Goal: Information Seeking & Learning: Learn about a topic

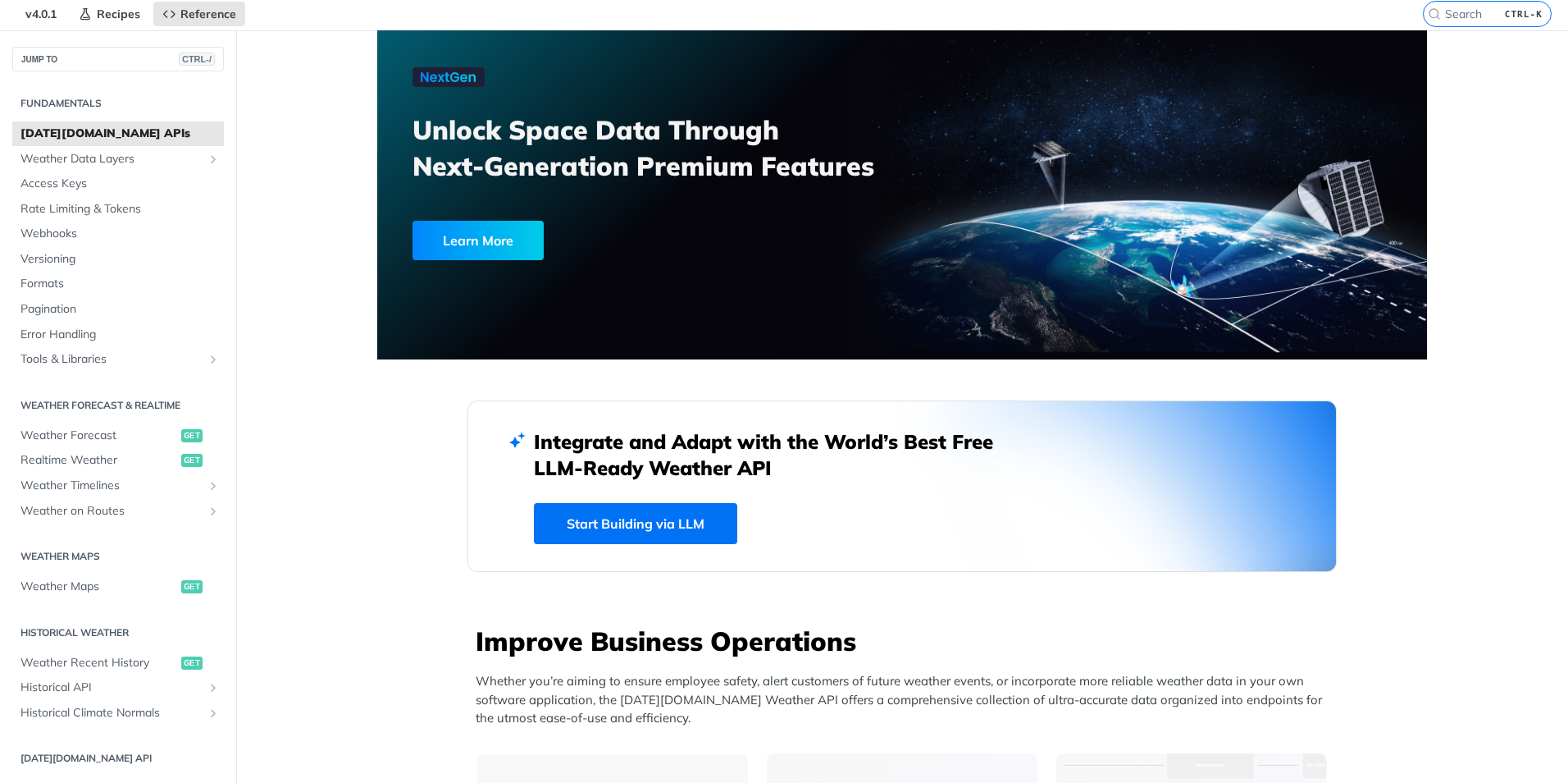
scroll to position [82, 0]
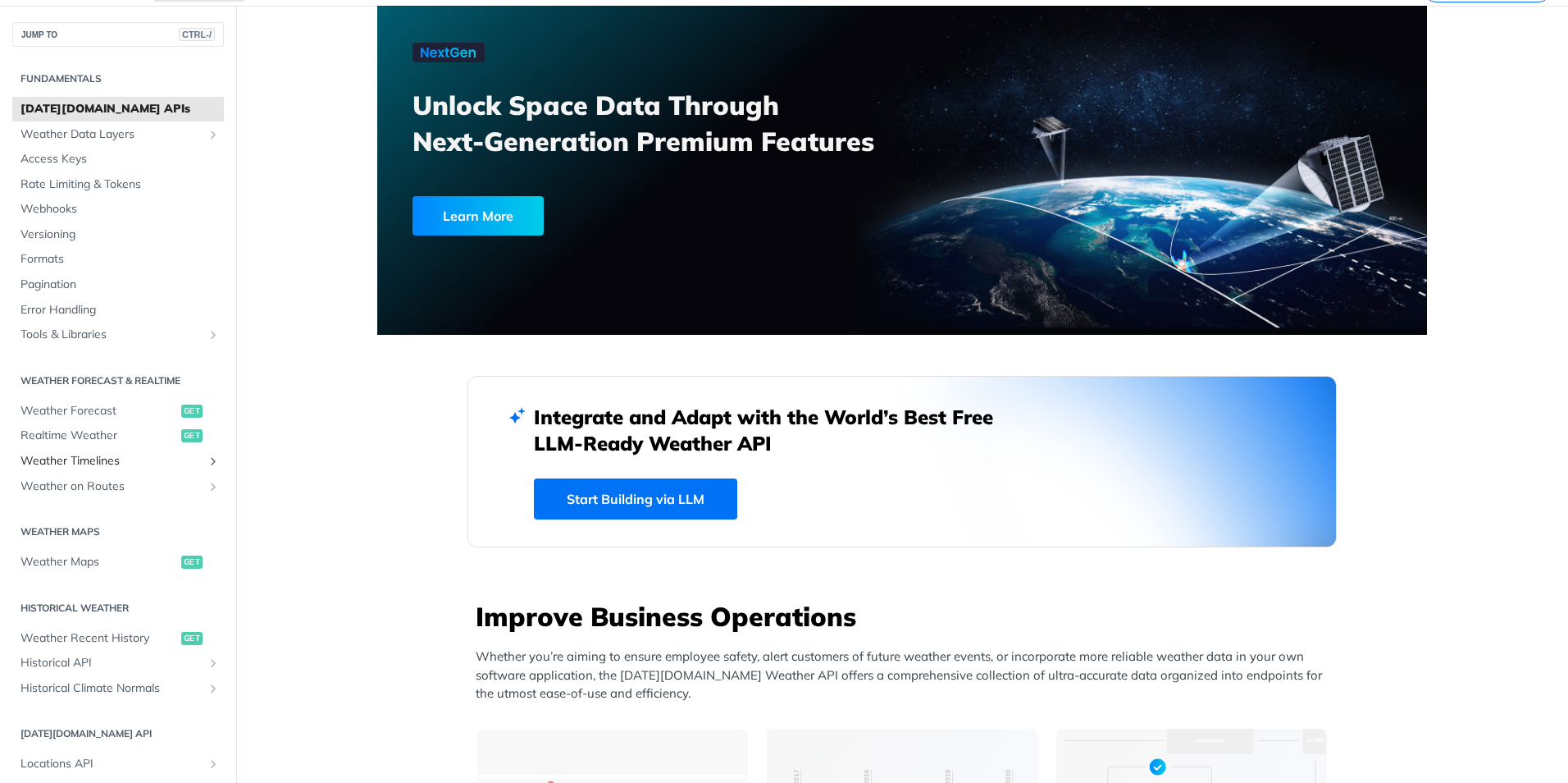
click at [207, 459] on icon "Show subpages for Weather Timelines" at bounding box center [213, 461] width 13 height 13
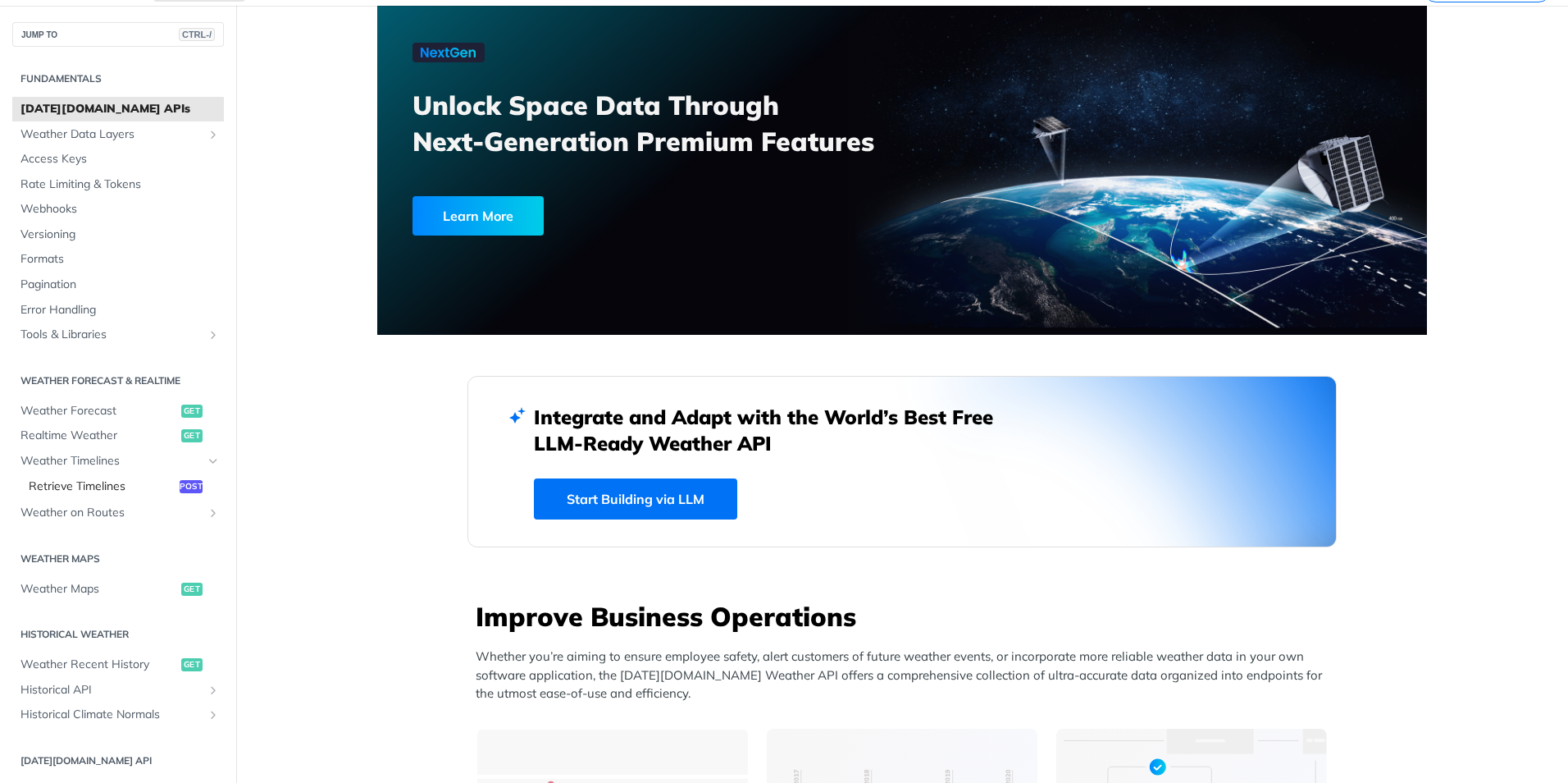
click at [141, 478] on span "Retrieve Timelines" at bounding box center [102, 486] width 146 height 16
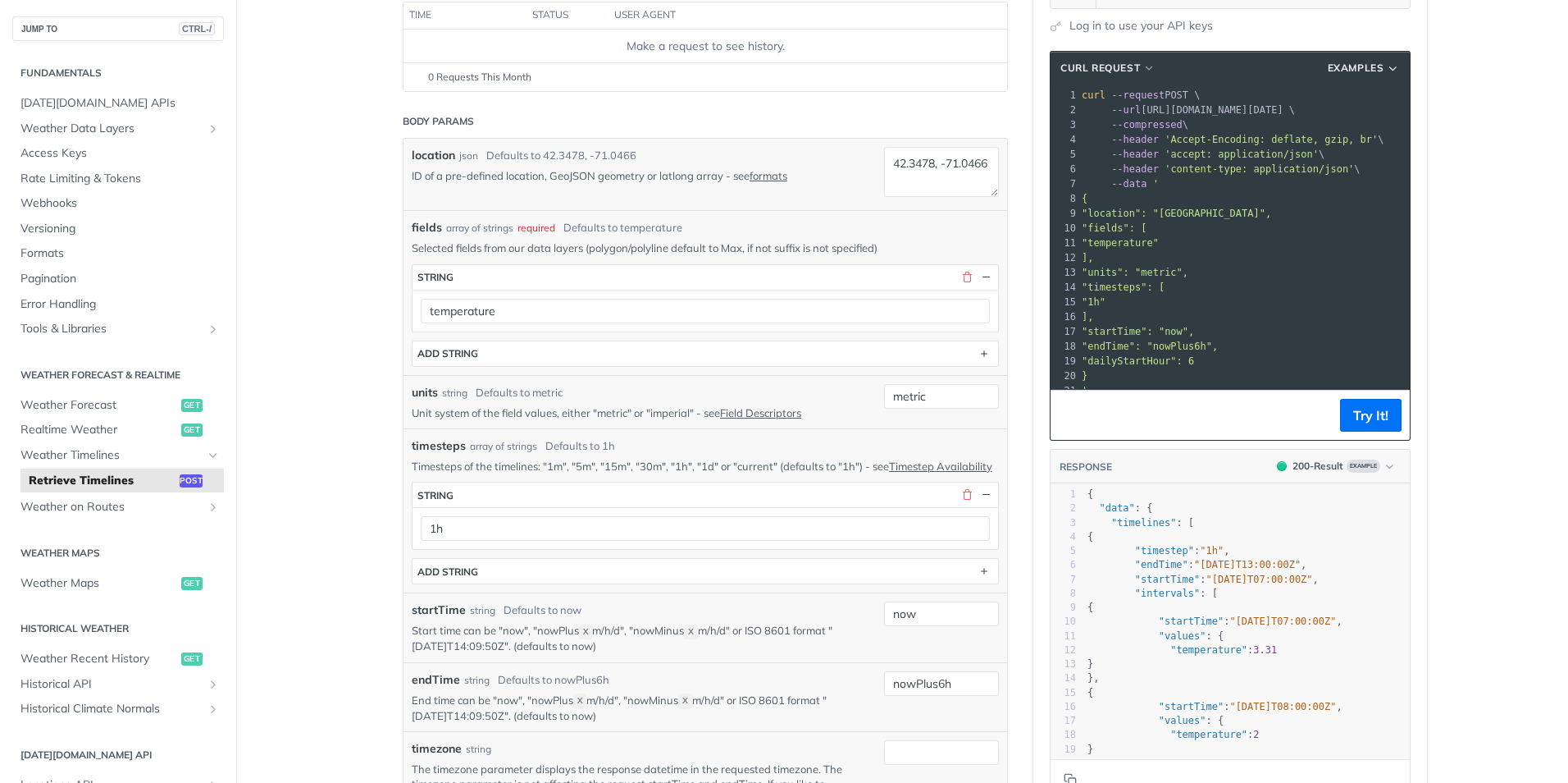
scroll to position [328, 0]
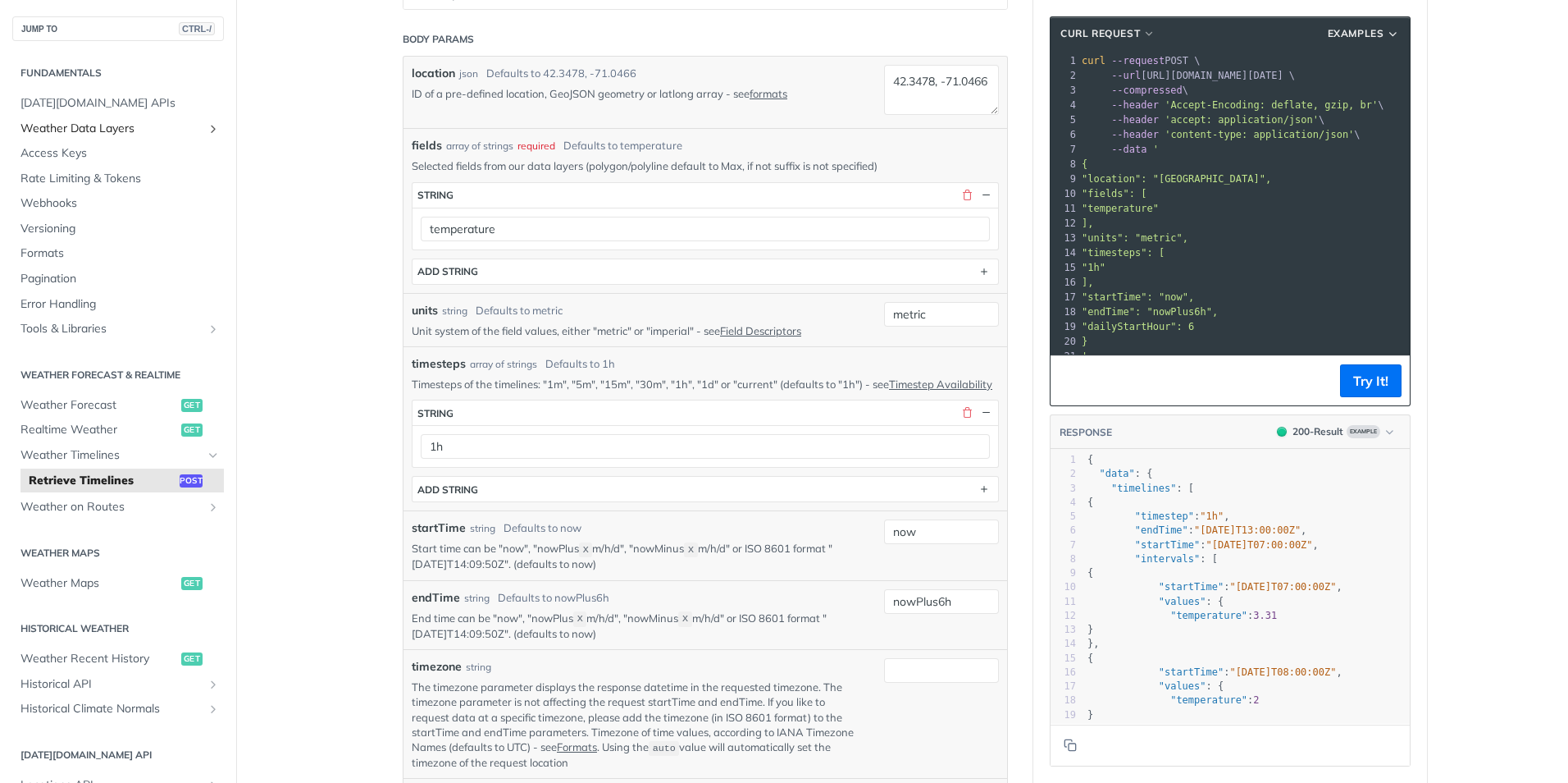
click at [207, 128] on icon "Show subpages for Weather Data Layers" at bounding box center [213, 129] width 13 height 13
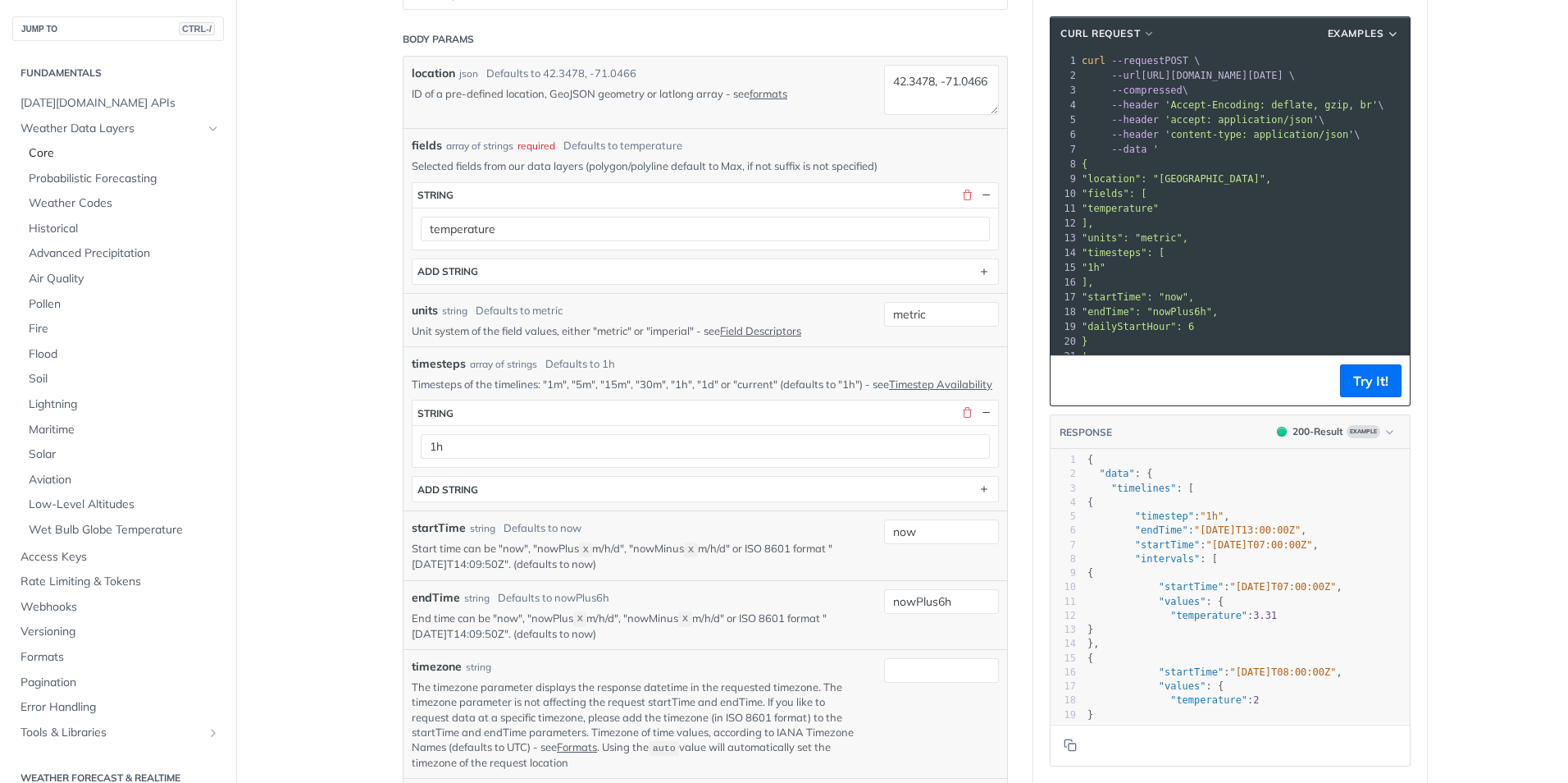
click at [161, 149] on span "Core" at bounding box center [124, 154] width 191 height 16
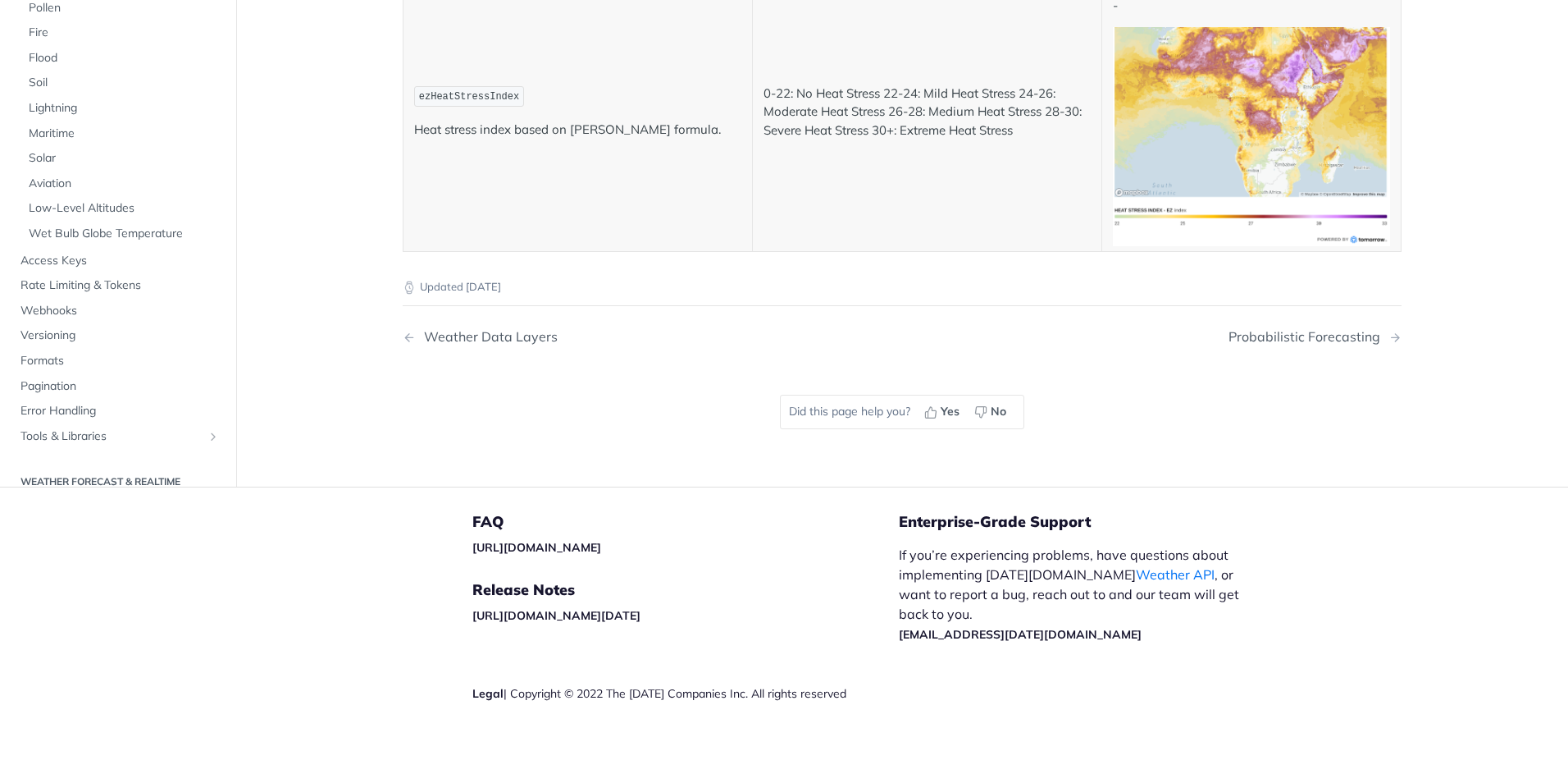
scroll to position [8532, 0]
click at [89, 95] on link "Soil" at bounding box center [122, 82] width 203 height 24
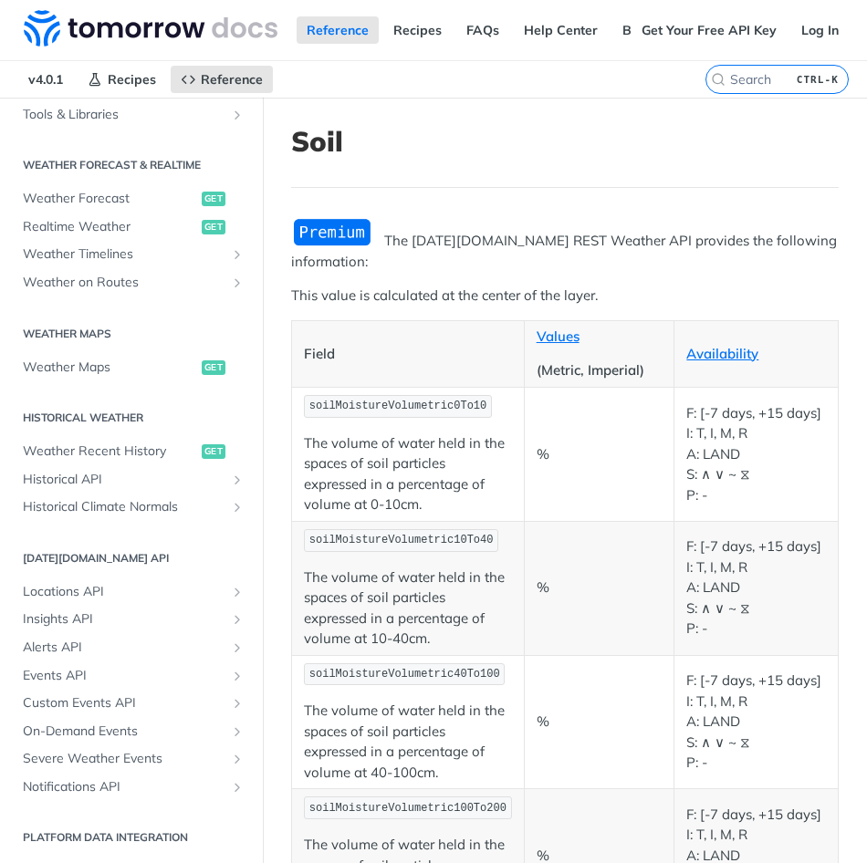
scroll to position [796, 0]
click at [159, 450] on span "Weather Recent History" at bounding box center [110, 453] width 174 height 18
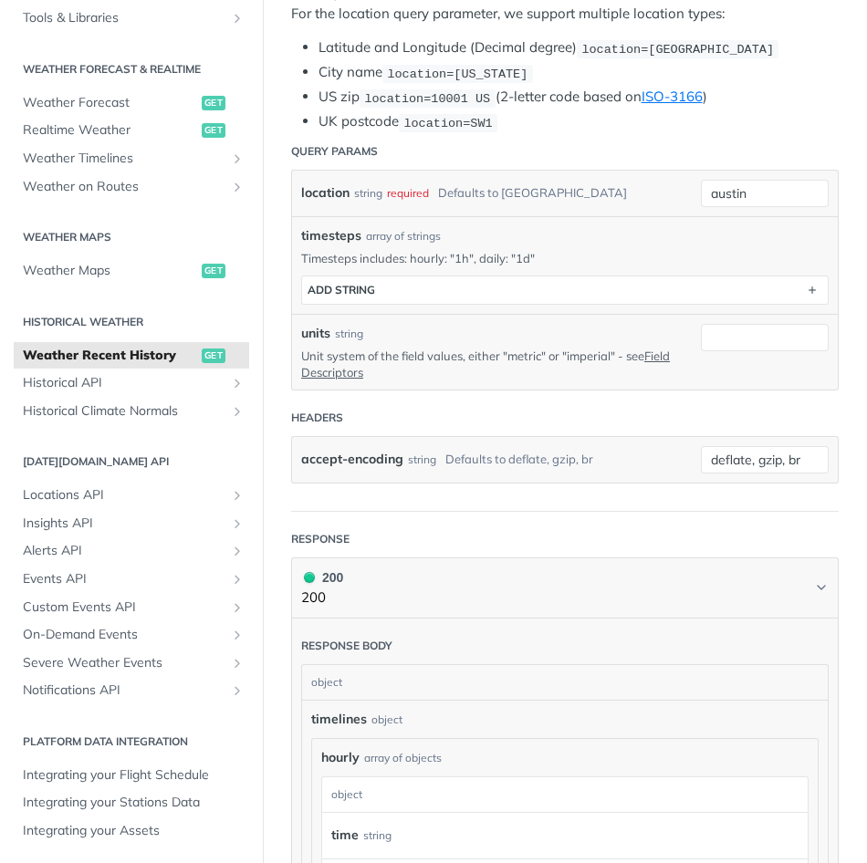
scroll to position [447, 0]
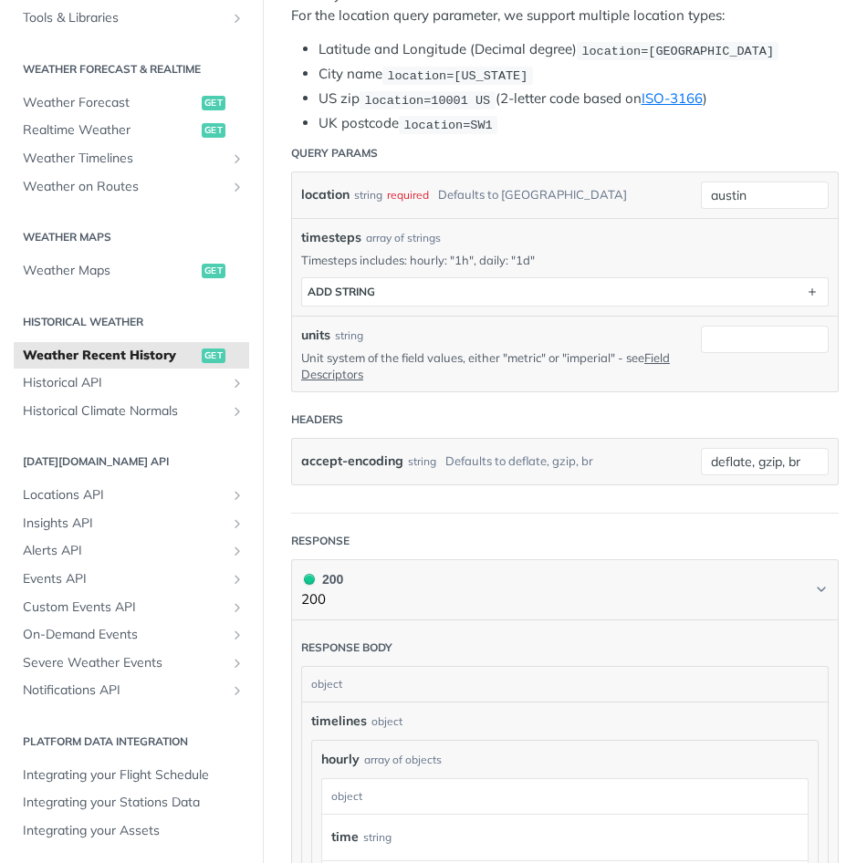
click at [396, 235] on div "array of strings" at bounding box center [403, 238] width 75 height 16
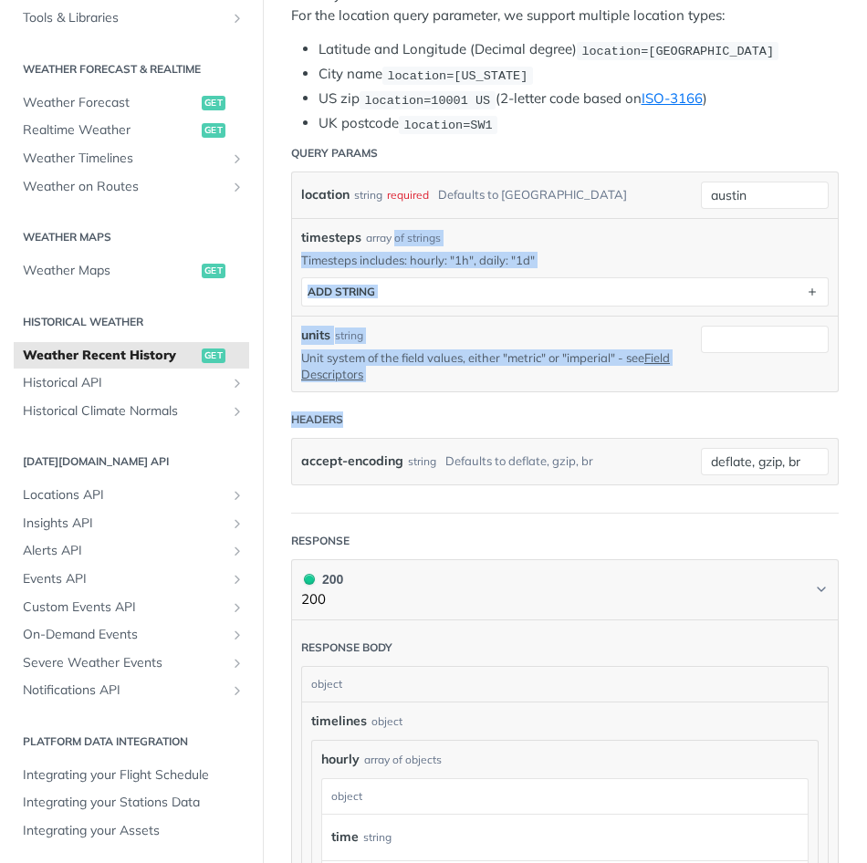
drag, startPoint x: 396, startPoint y: 235, endPoint x: 275, endPoint y: 418, distance: 219.9
click at [275, 418] on article "Weather Recent History get [URL][DOMAIN_NAME][DATE] /weather/history/recent Log…" at bounding box center [565, 543] width 604 height 1787
drag, startPoint x: 275, startPoint y: 418, endPoint x: 489, endPoint y: 328, distance: 232.7
click at [489, 328] on div "units string" at bounding box center [487, 335] width 372 height 19
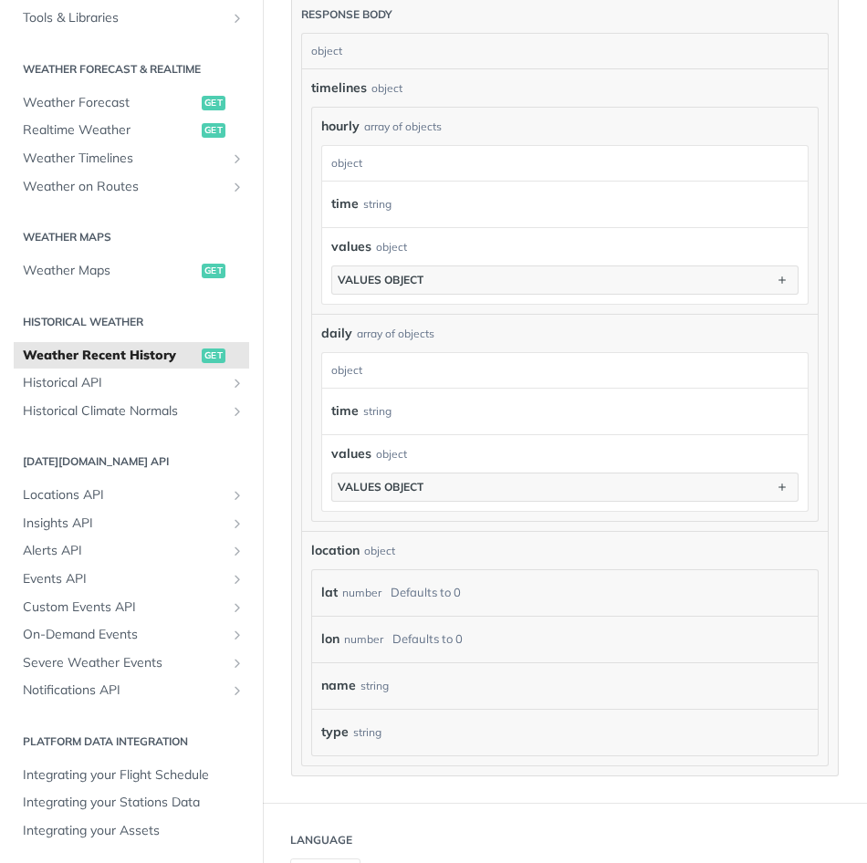
scroll to position [1081, 0]
click at [477, 284] on button "values object" at bounding box center [564, 279] width 465 height 27
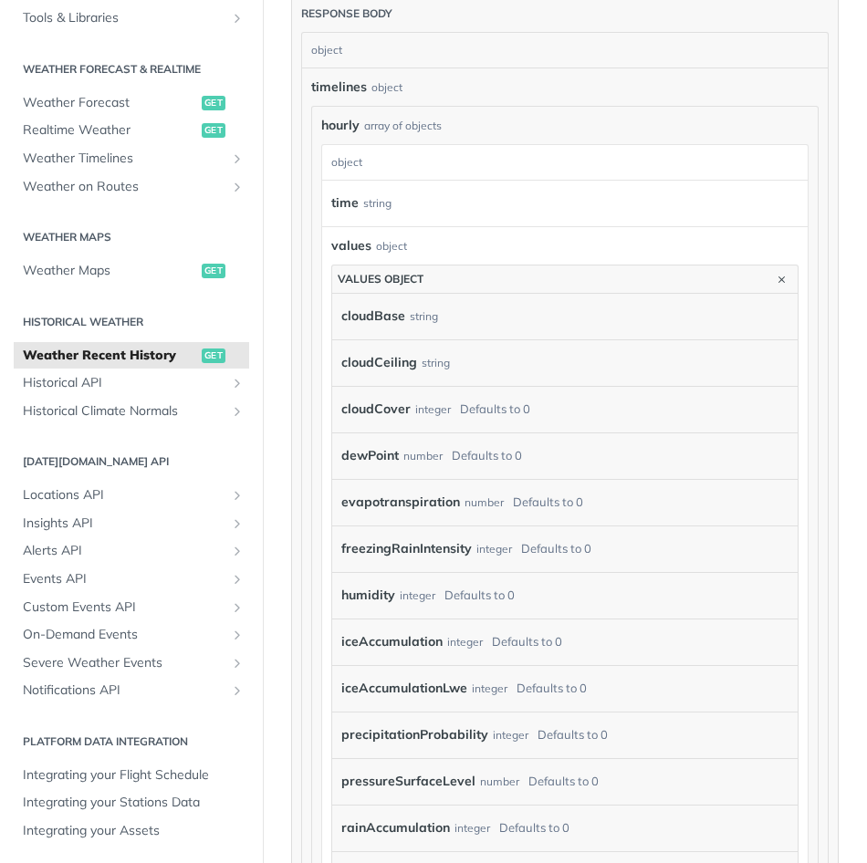
click at [500, 240] on div "values object" at bounding box center [564, 245] width 467 height 19
click at [343, 190] on label "time" at bounding box center [344, 203] width 27 height 26
click at [772, 278] on icon "button" at bounding box center [782, 279] width 20 height 20
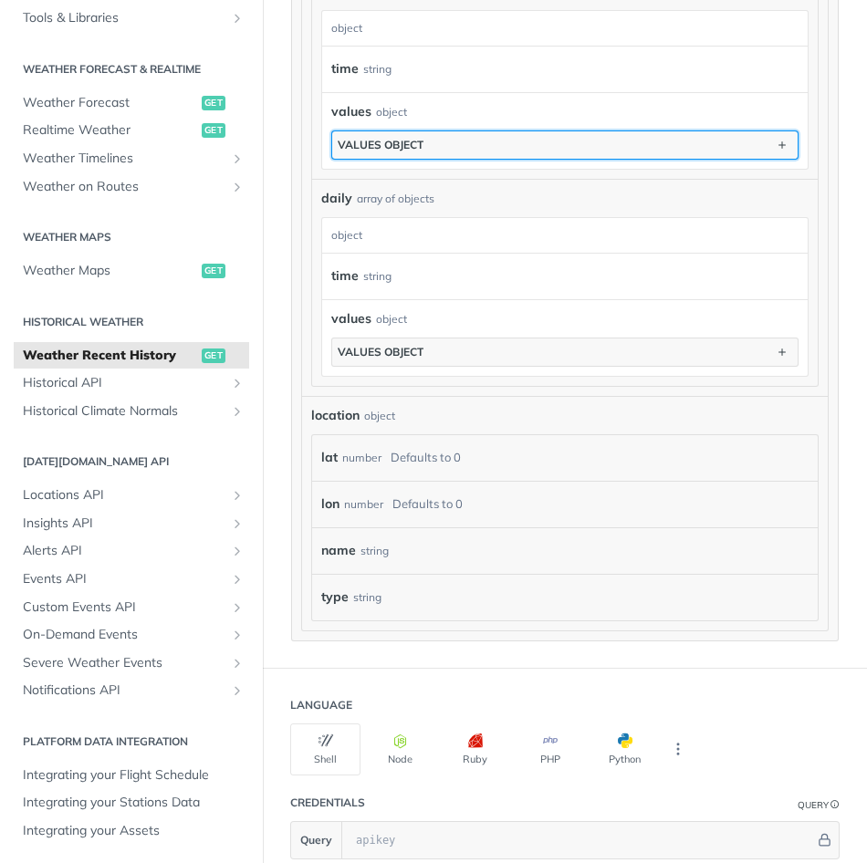
scroll to position [1215, 0]
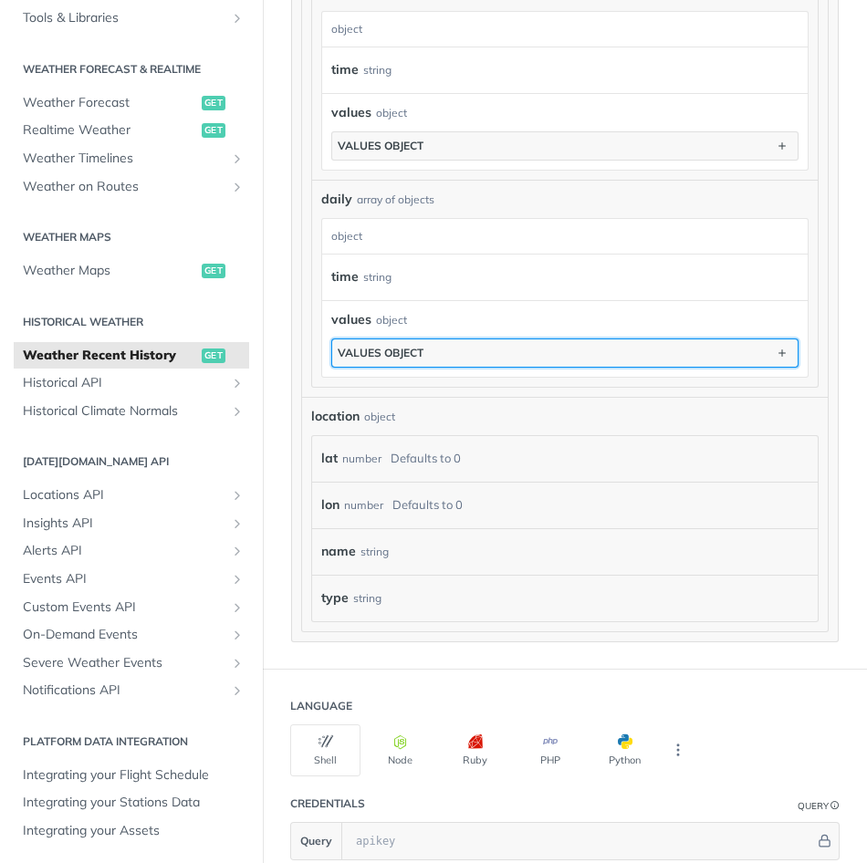
click at [526, 350] on button "values object" at bounding box center [564, 352] width 465 height 27
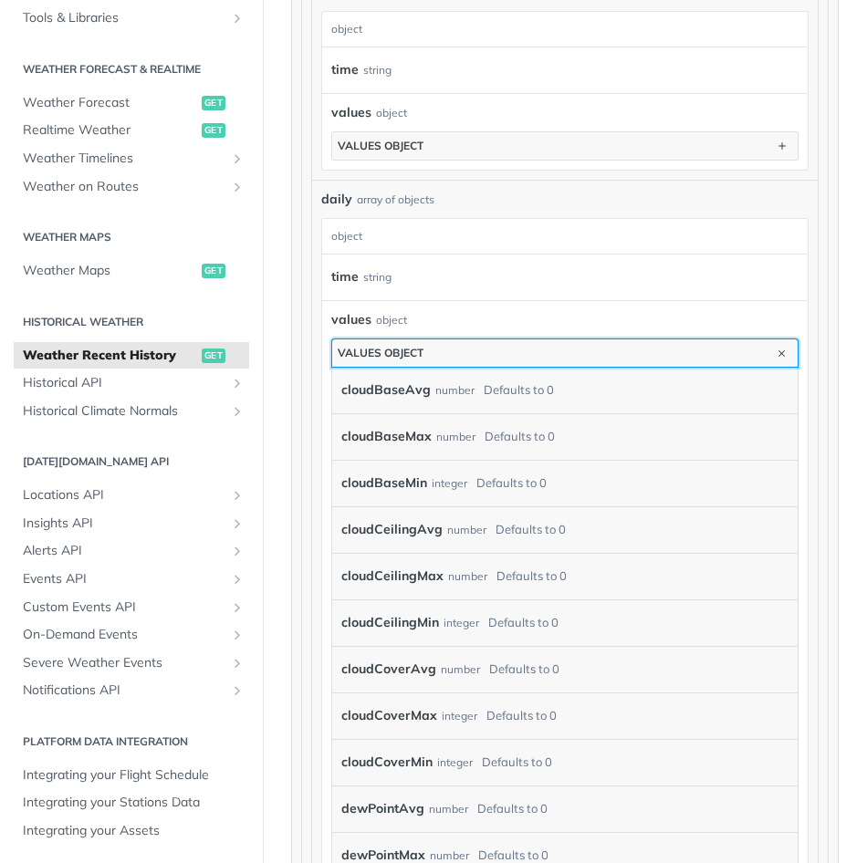
click at [526, 350] on button "values object" at bounding box center [564, 352] width 465 height 27
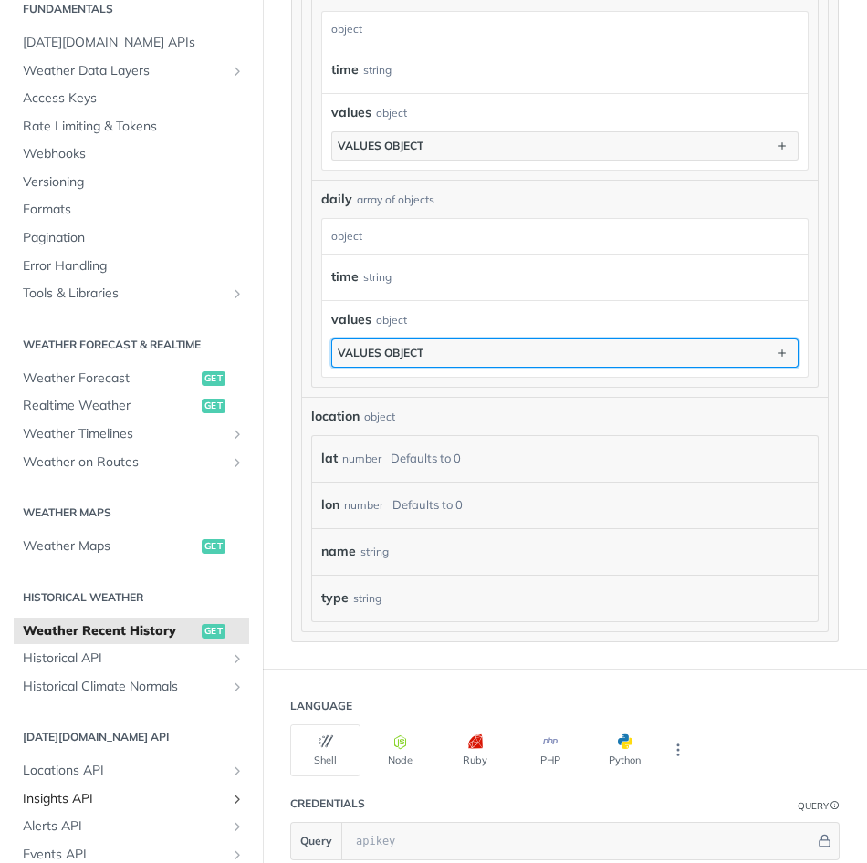
scroll to position [0, 0]
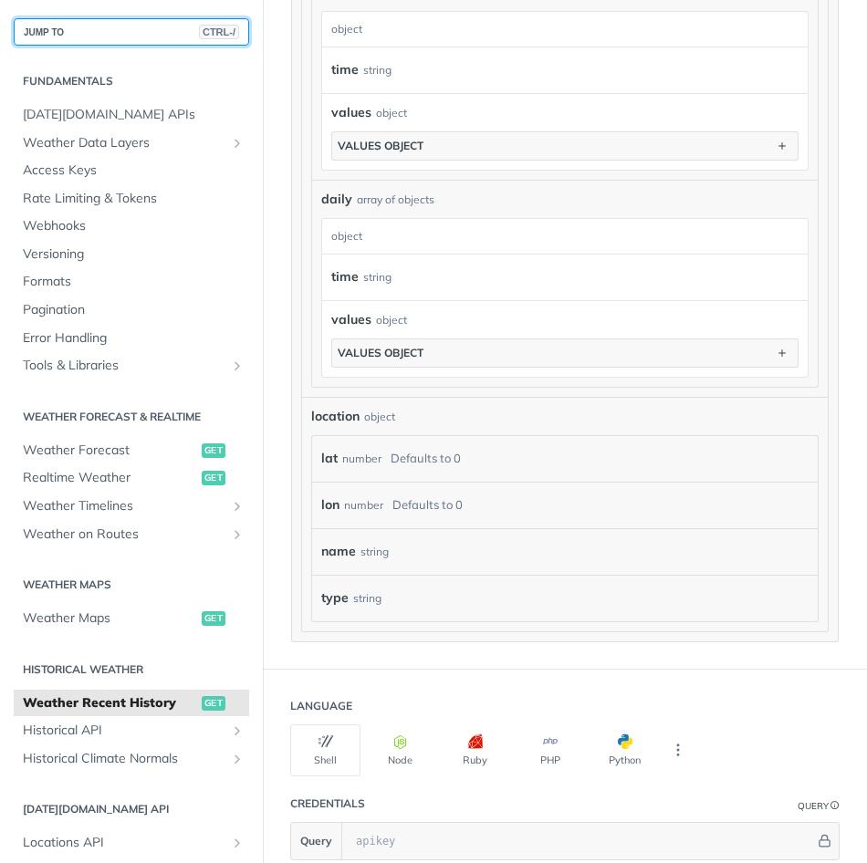
click at [162, 38] on button "JUMP TO CTRL-/" at bounding box center [131, 31] width 235 height 27
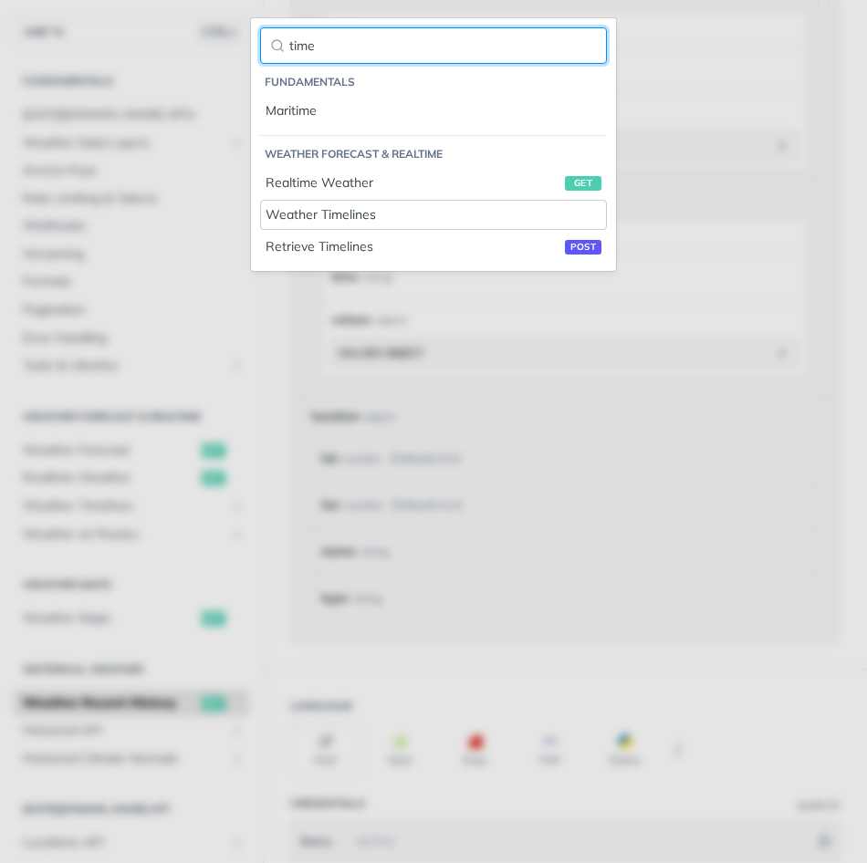
type input "time"
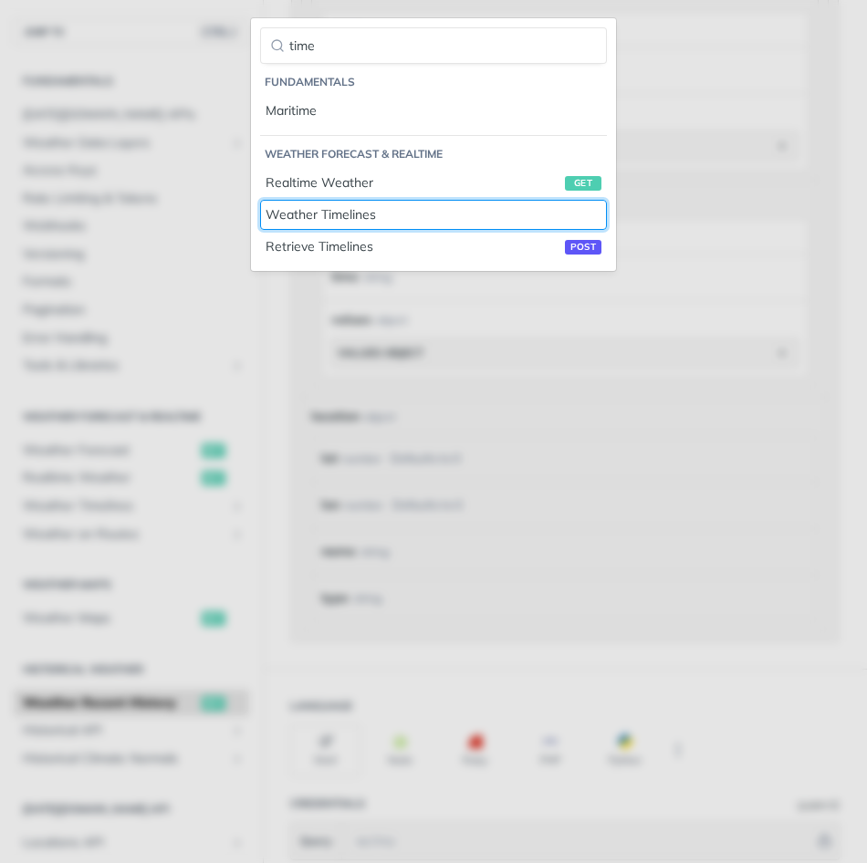
click at [325, 211] on div "Weather Timelines" at bounding box center [434, 214] width 336 height 19
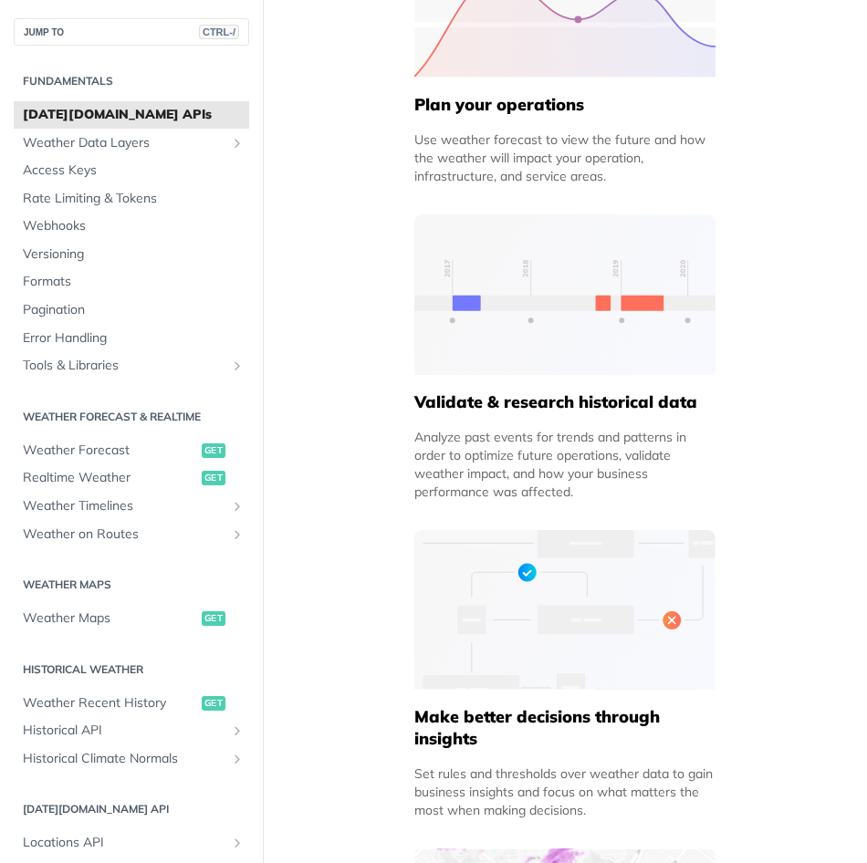
scroll to position [1643, 0]
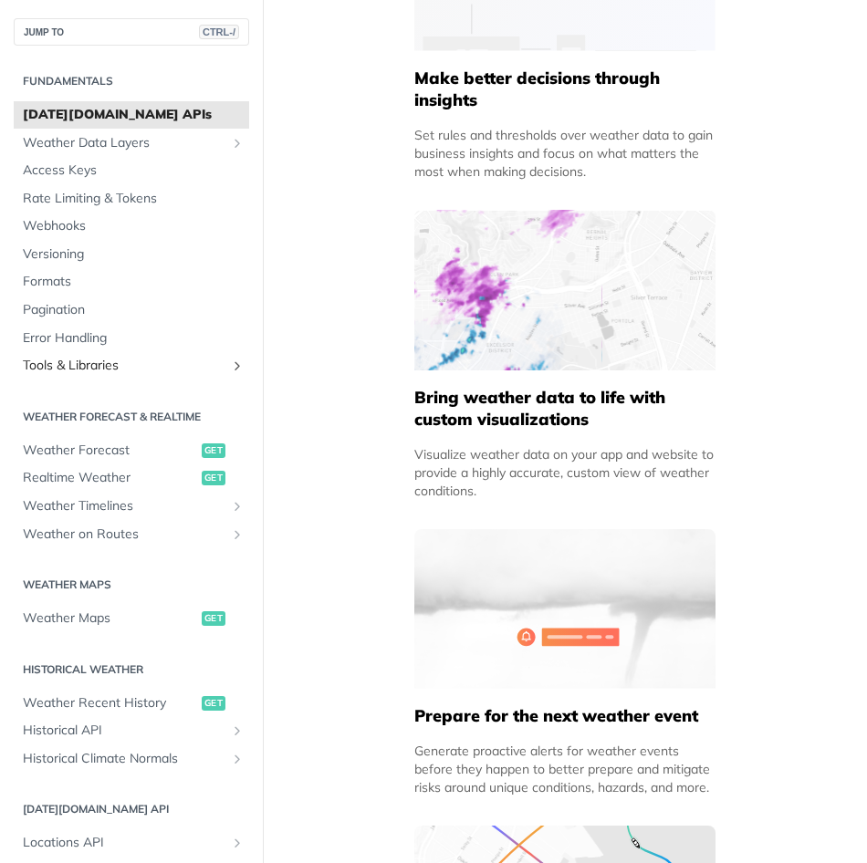
click at [230, 365] on icon "Show subpages for Tools & Libraries" at bounding box center [237, 366] width 15 height 15
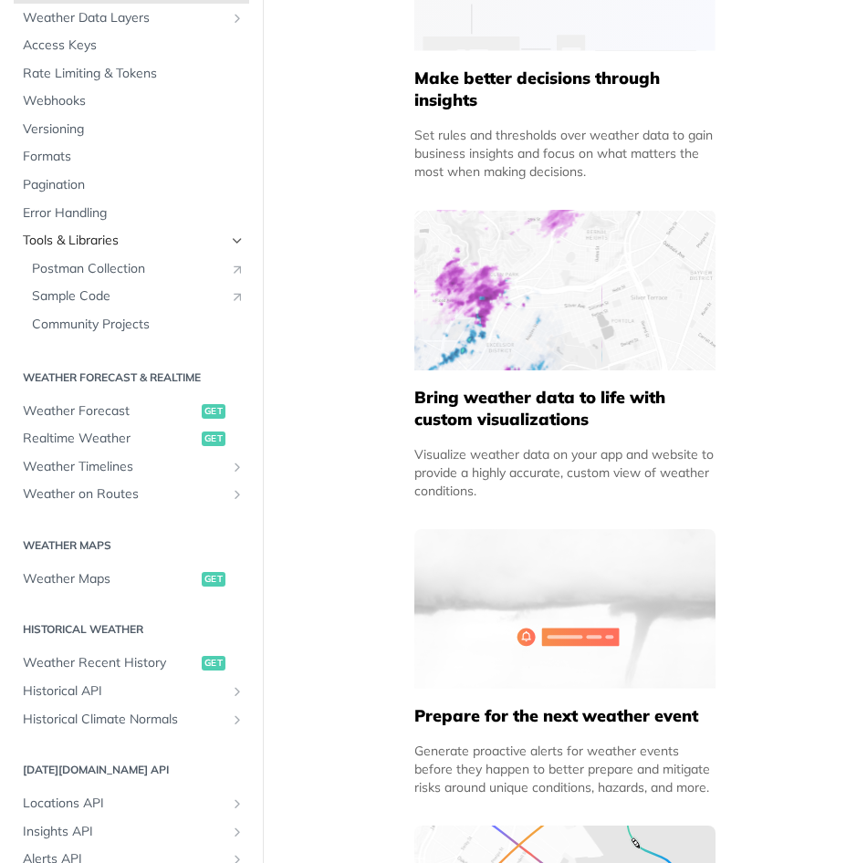
scroll to position [183, 0]
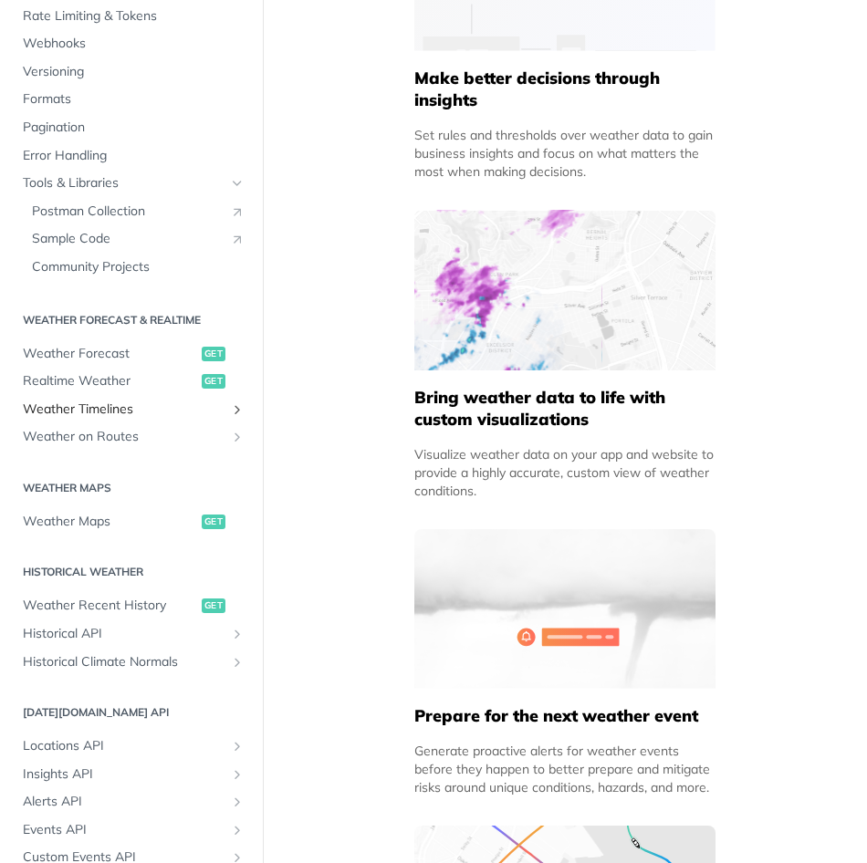
click at [230, 407] on icon "Show subpages for Weather Timelines" at bounding box center [237, 409] width 15 height 15
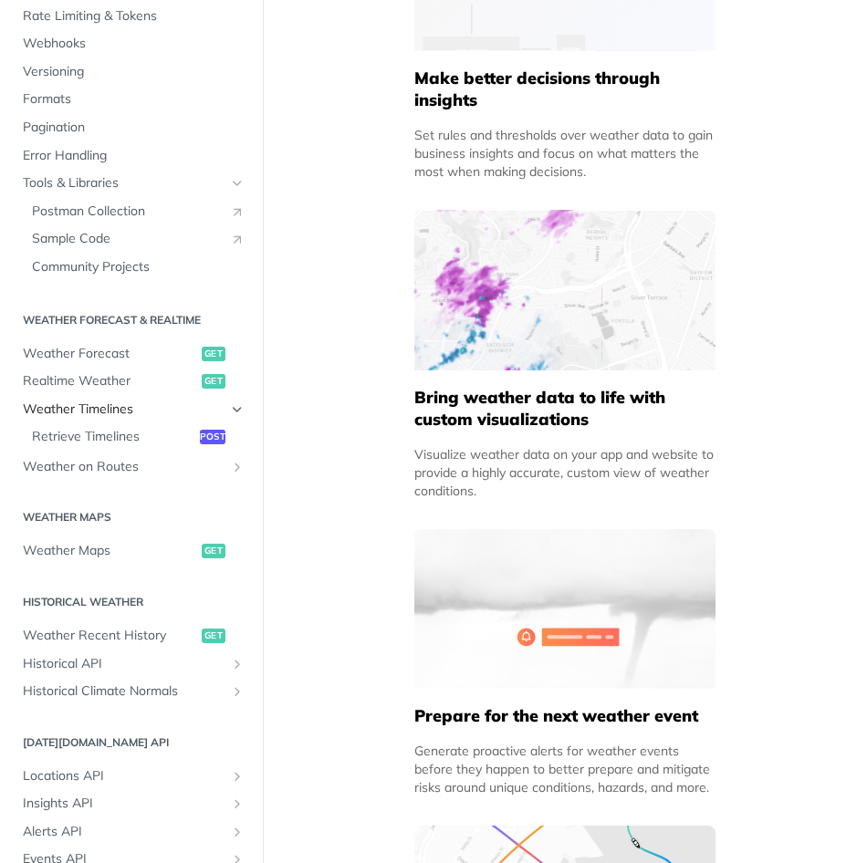
click at [230, 407] on icon "Hide subpages for Weather Timelines" at bounding box center [237, 409] width 15 height 15
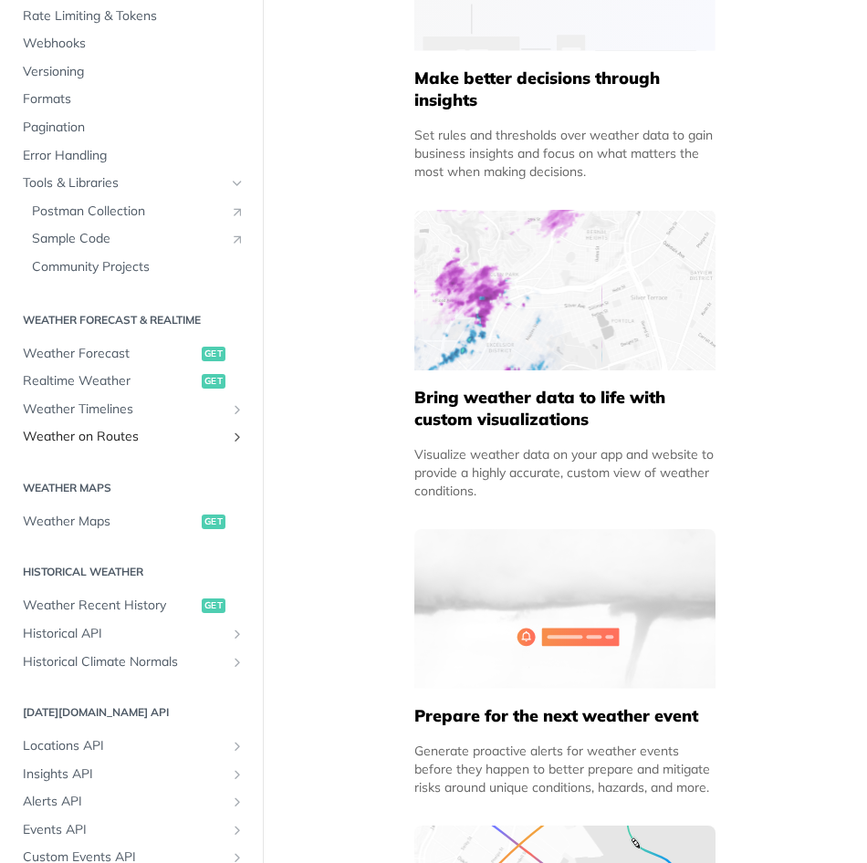
click at [230, 430] on icon "Show subpages for Weather on Routes" at bounding box center [237, 437] width 15 height 15
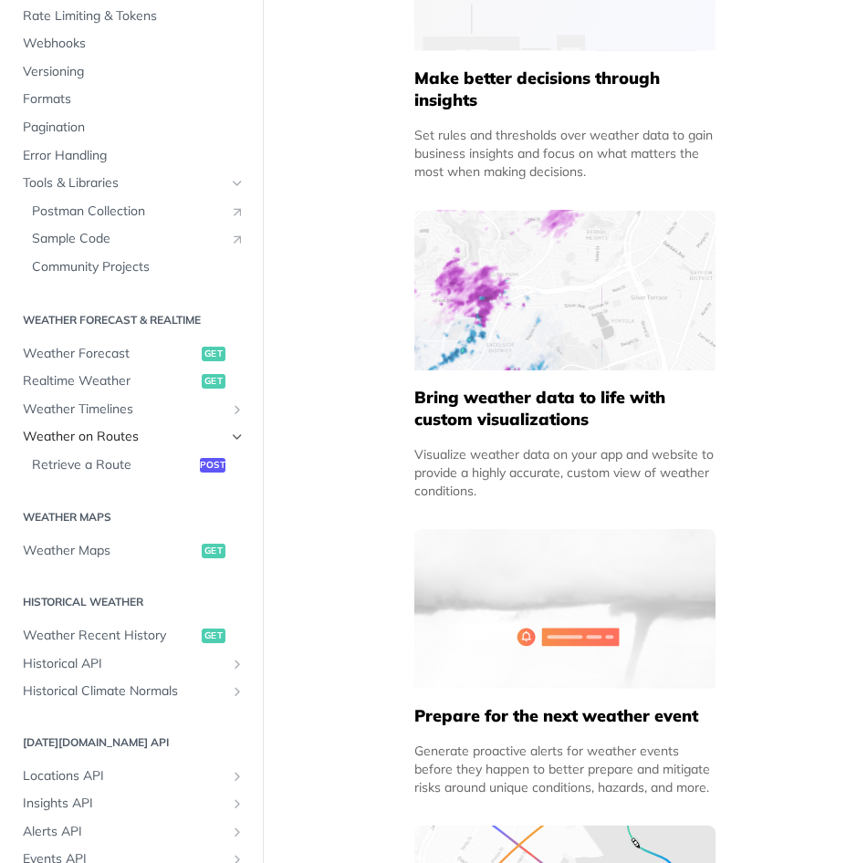
click at [230, 431] on icon "Hide subpages for Weather on Routes" at bounding box center [237, 437] width 15 height 15
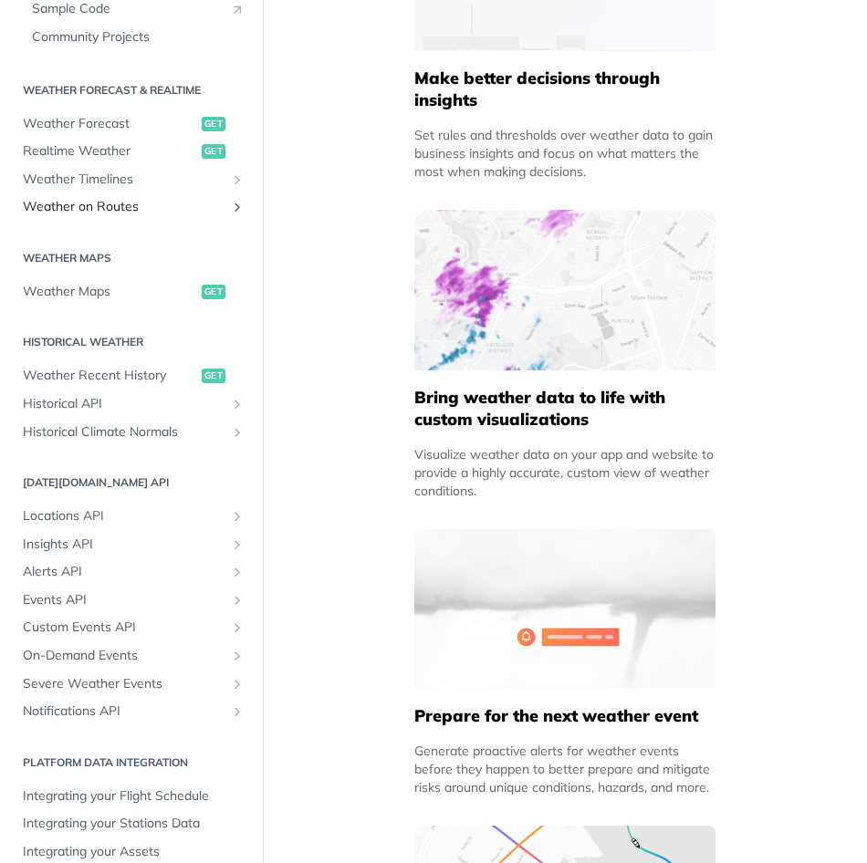
scroll to position [434, 0]
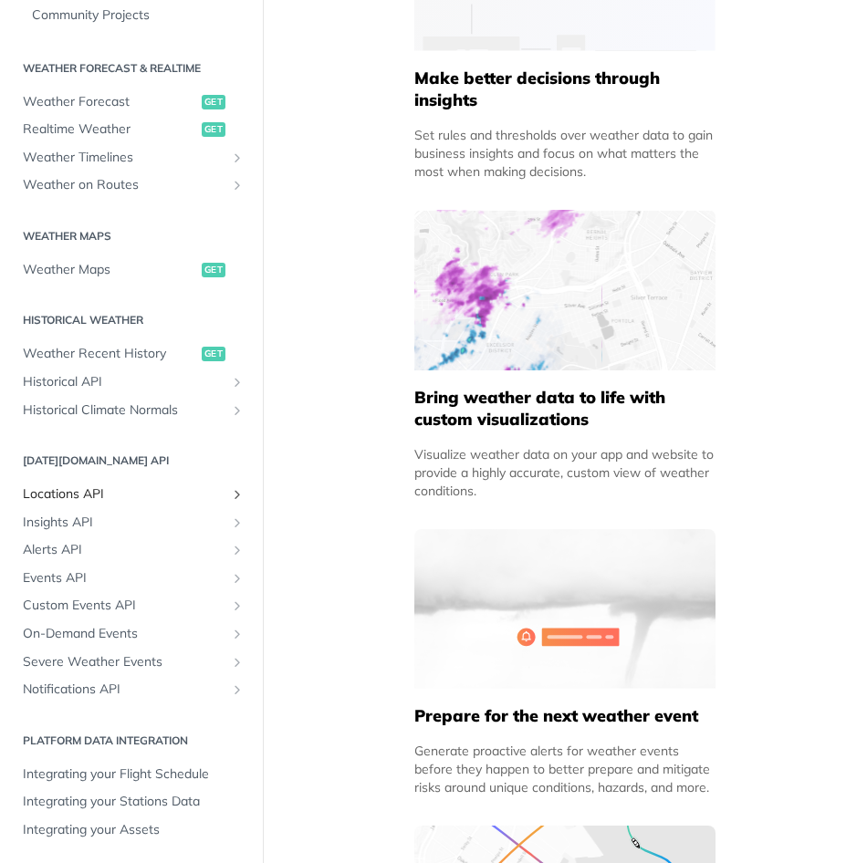
click at [230, 496] on icon "Show subpages for Locations API" at bounding box center [237, 494] width 15 height 15
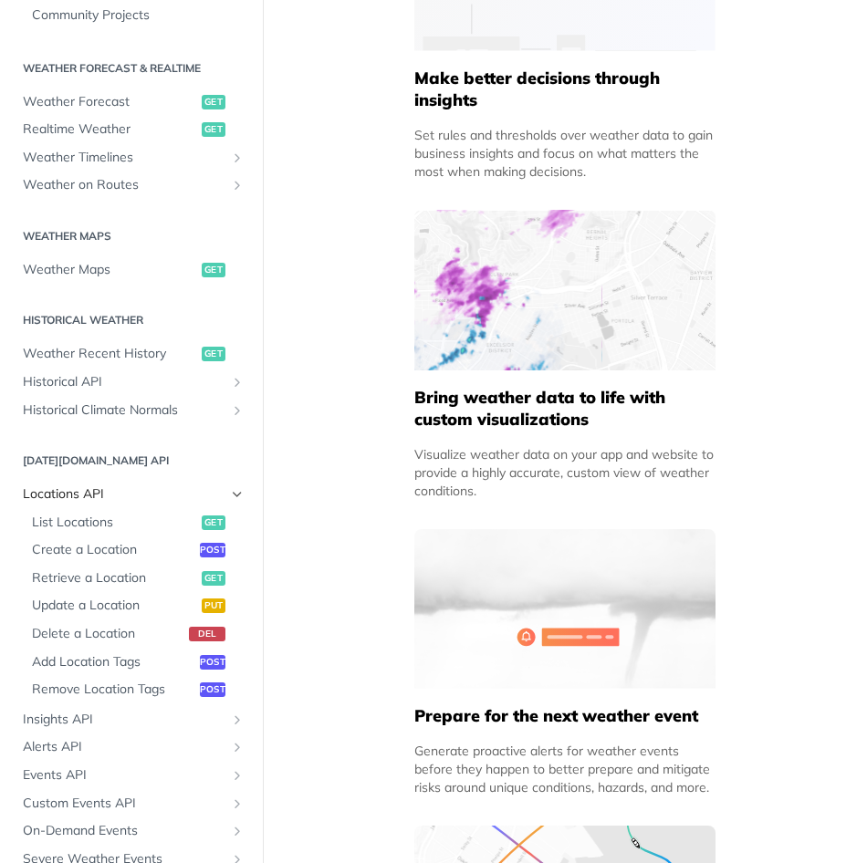
click at [230, 496] on icon "Hide subpages for Locations API" at bounding box center [237, 494] width 15 height 15
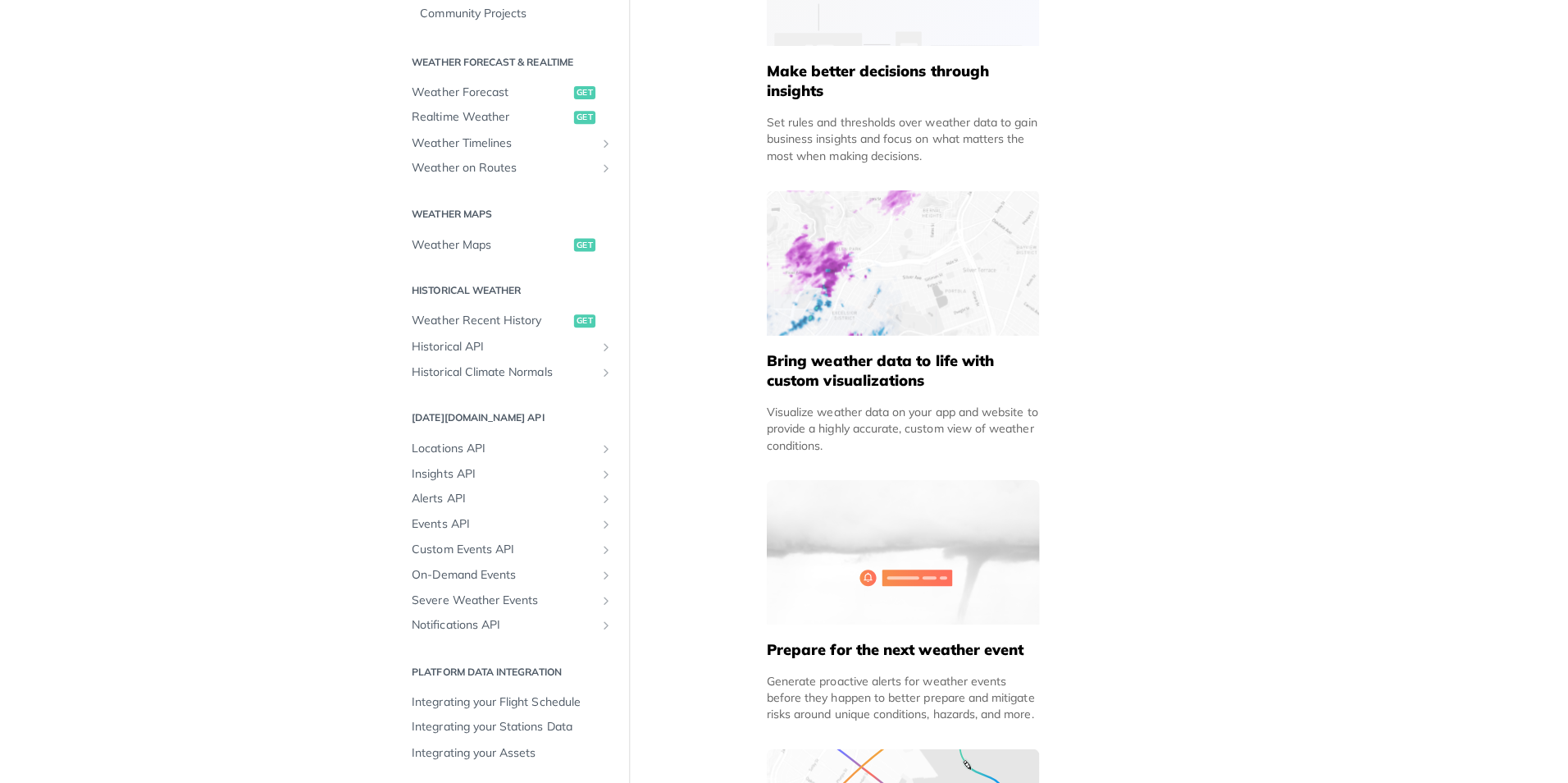
scroll to position [308, 0]
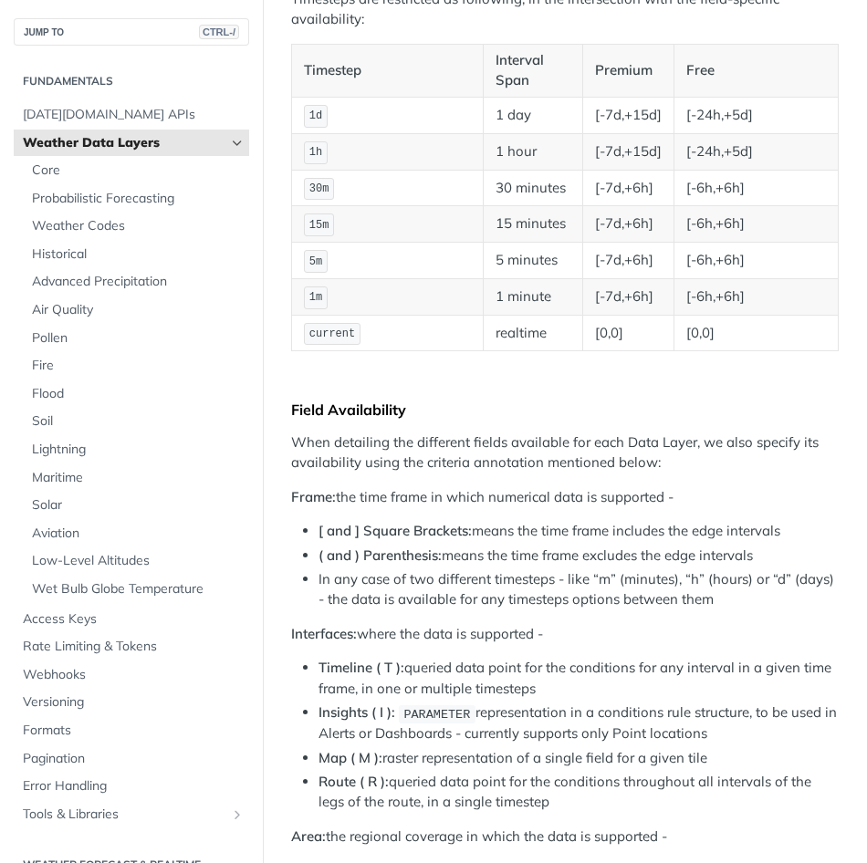
scroll to position [365, 0]
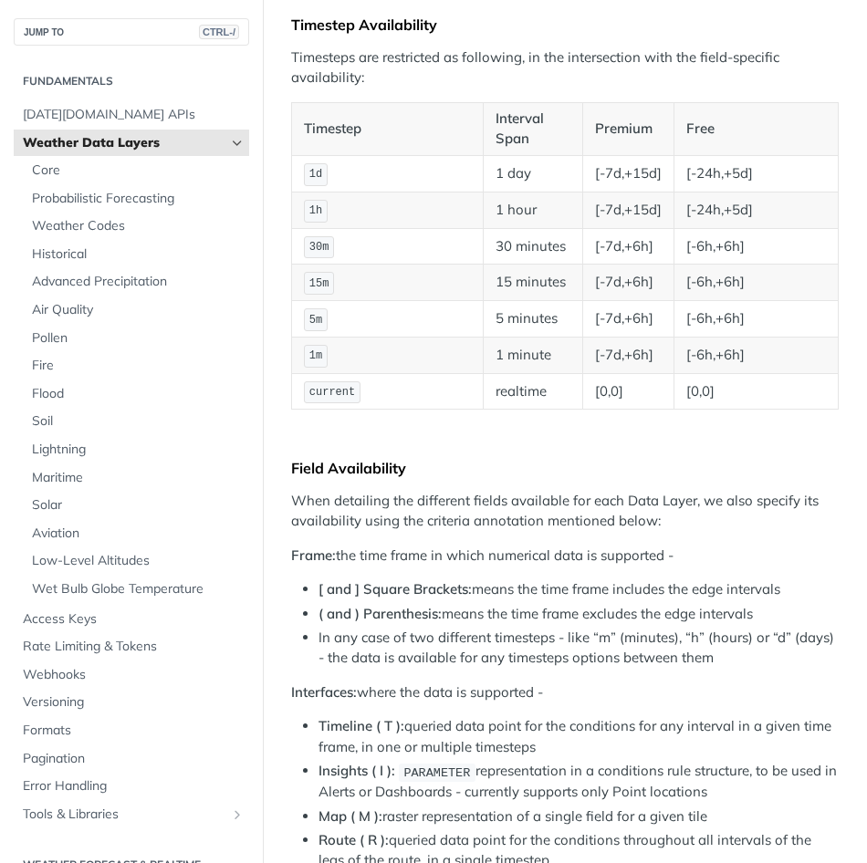
click at [583, 383] on td "[0,0]" at bounding box center [628, 391] width 91 height 37
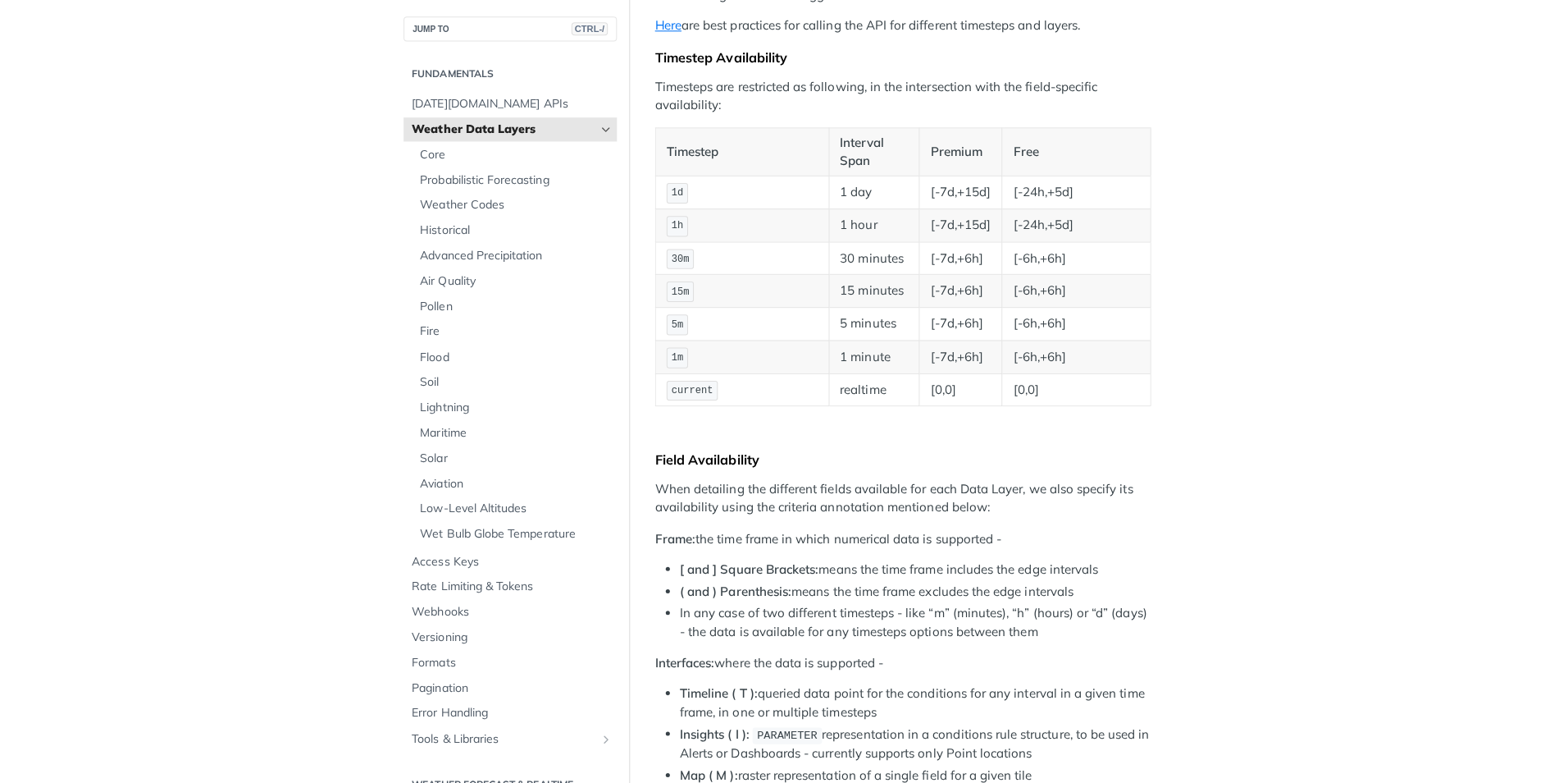
scroll to position [281, 0]
